Goal: Task Accomplishment & Management: Use online tool/utility

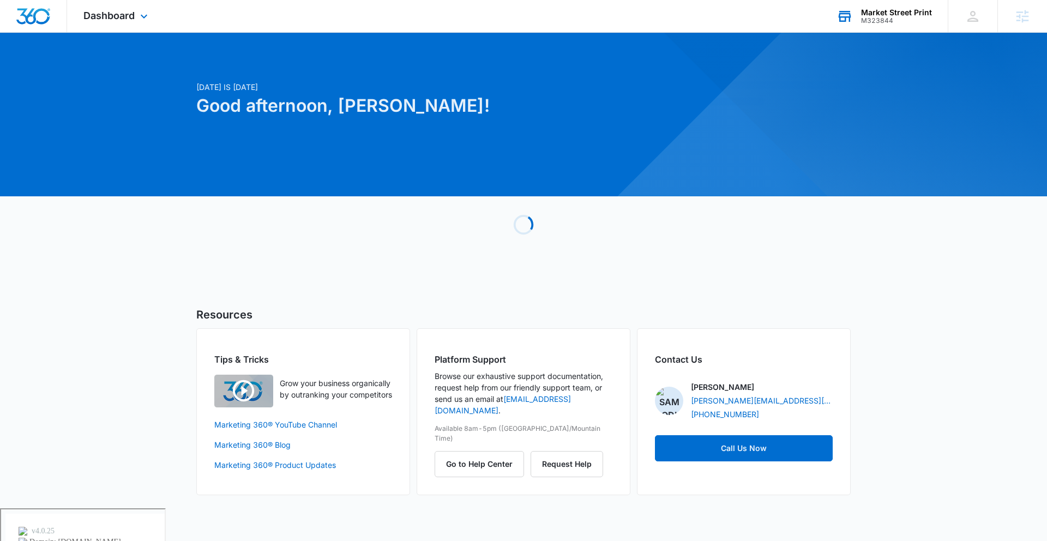
click at [887, 11] on div "Market Street Print" at bounding box center [896, 12] width 71 height 9
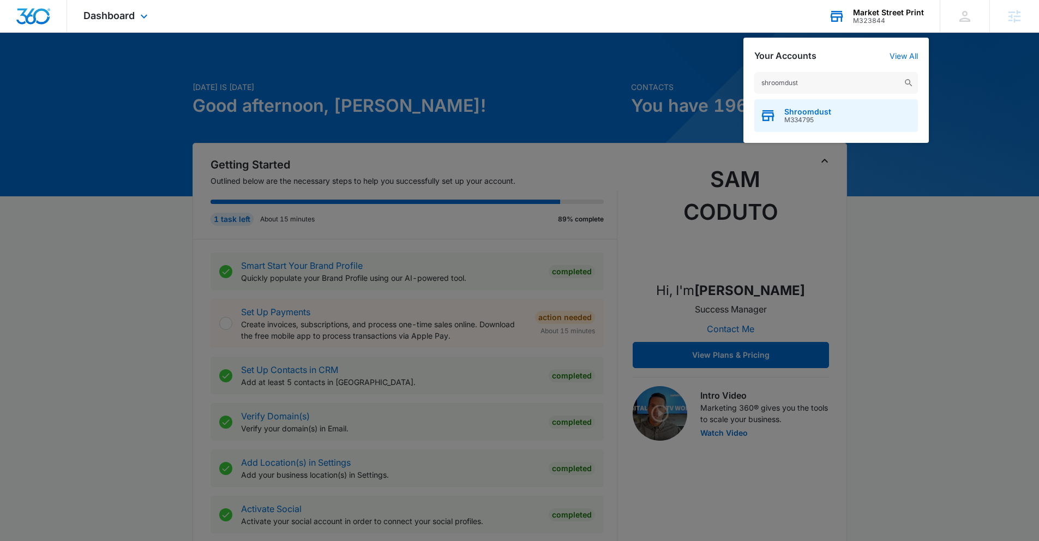
type input "shroomdust"
click at [827, 109] on span "Shroomdust" at bounding box center [807, 111] width 47 height 9
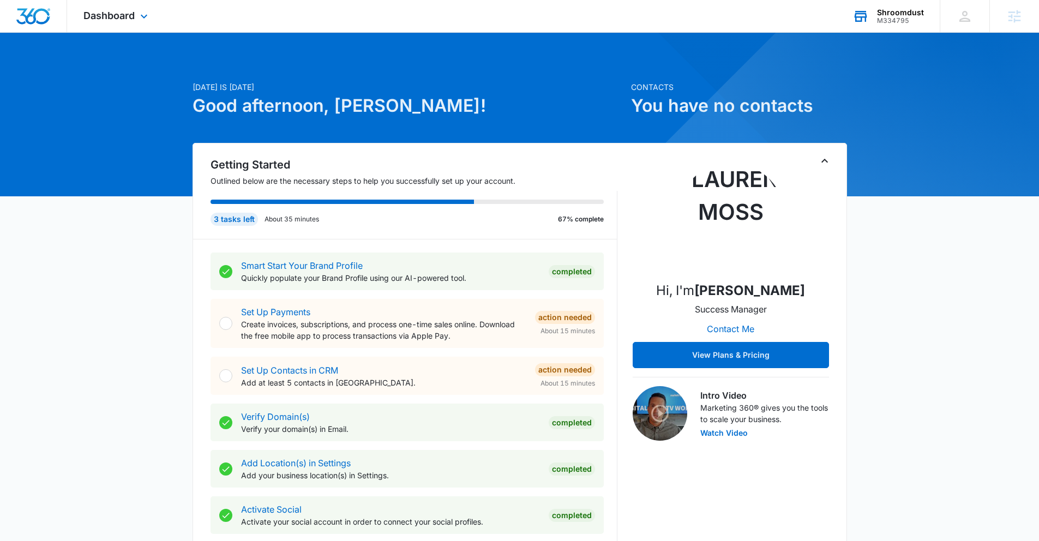
scroll to position [2, 0]
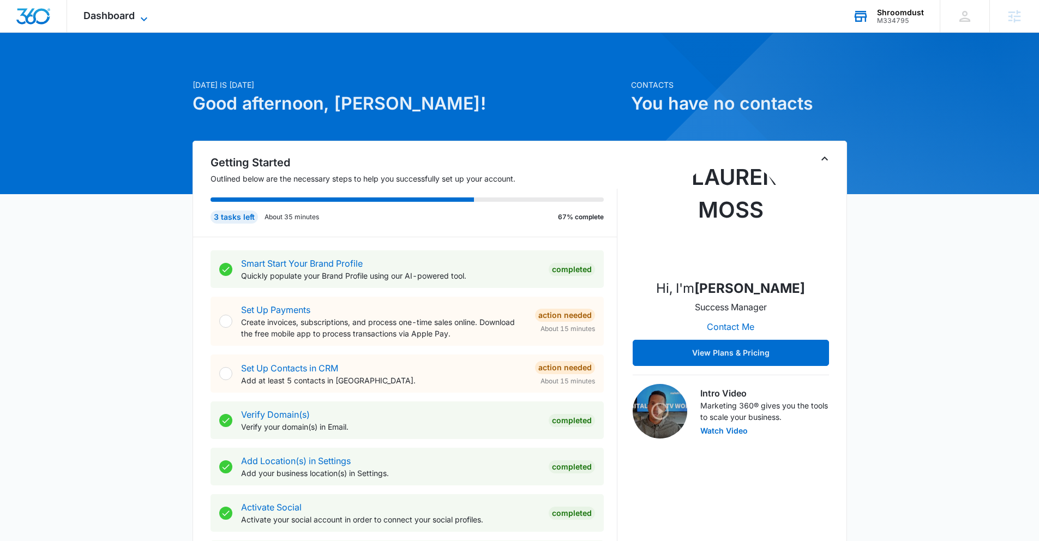
click at [112, 15] on span "Dashboard" at bounding box center [108, 15] width 51 height 11
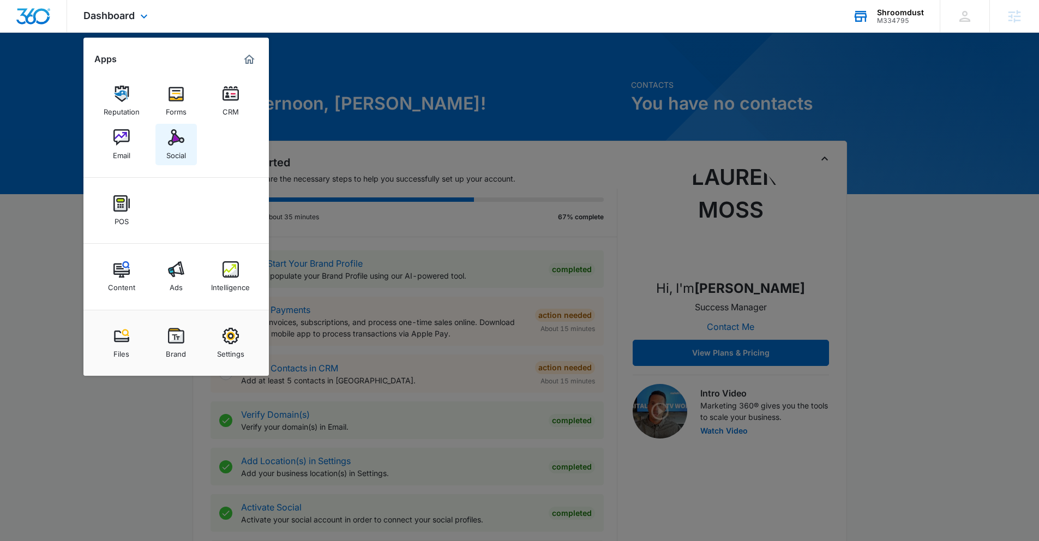
click at [188, 152] on link "Social" at bounding box center [175, 144] width 41 height 41
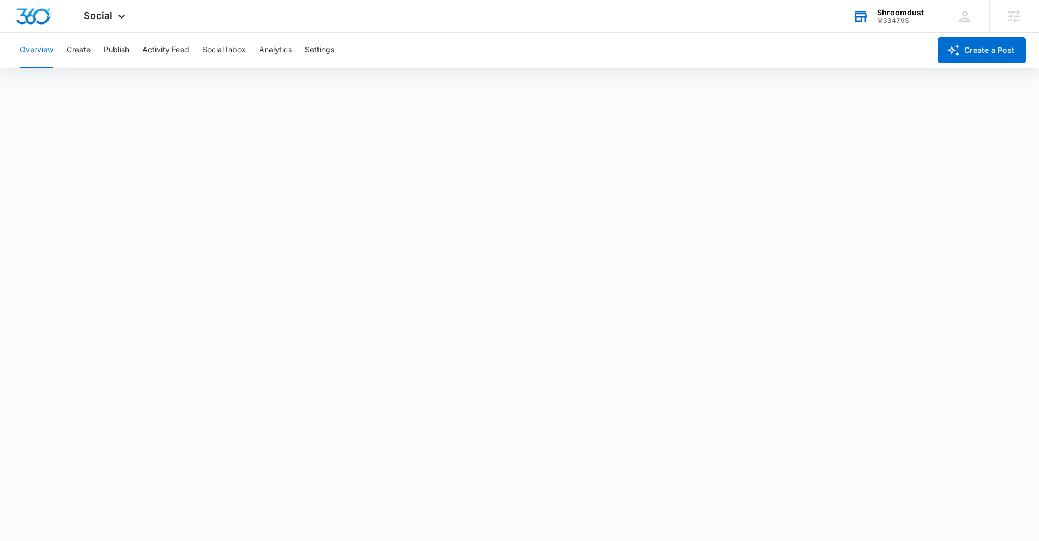
scroll to position [3, 0]
click at [110, 40] on button "Publish" at bounding box center [117, 50] width 26 height 35
